Goal: Transaction & Acquisition: Download file/media

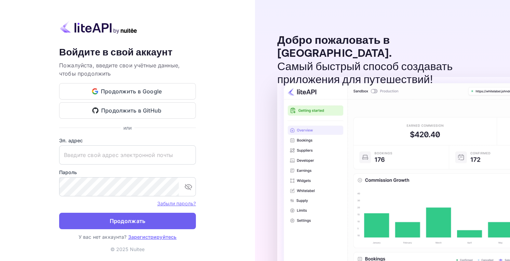
type input "[EMAIL_ADDRESS][DOMAIN_NAME]"
click at [110, 218] on ya-tr-span "Продолжать" at bounding box center [128, 220] width 36 height 9
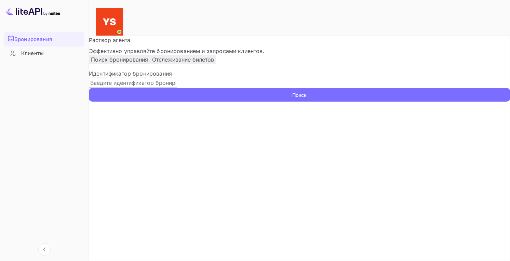
click at [177, 88] on input "text" at bounding box center [133, 83] width 88 height 10
paste input "9652046"
type input "9652046"
click at [307, 98] on ya-tr-span "Поиск" at bounding box center [299, 94] width 14 height 7
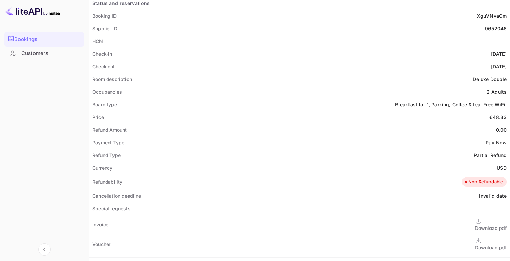
scroll to position [239, 0]
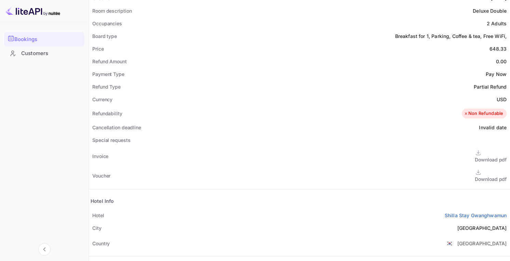
click at [475, 176] on ya-tr-span "Download pdf" at bounding box center [491, 179] width 32 height 6
